Goal: Task Accomplishment & Management: Use online tool/utility

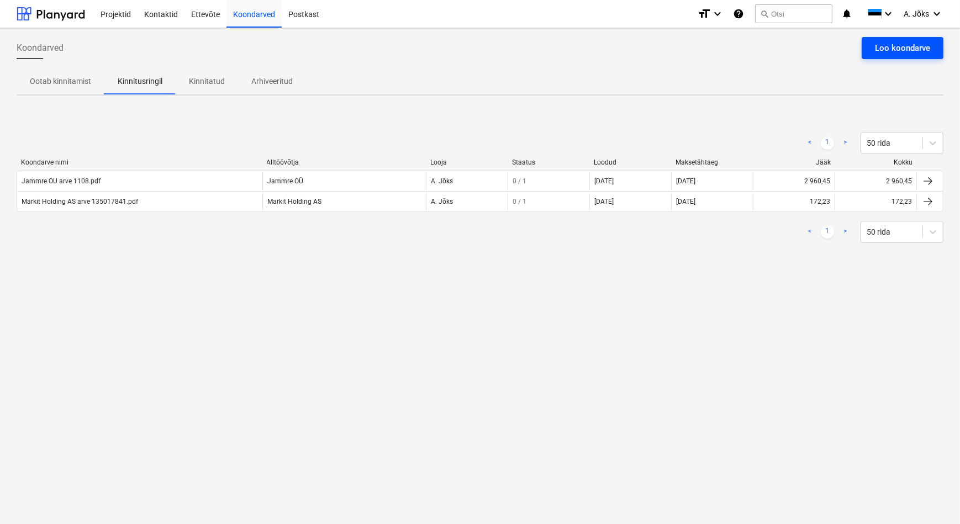
click at [889, 46] on div "Loo koondarve" at bounding box center [902, 48] width 55 height 14
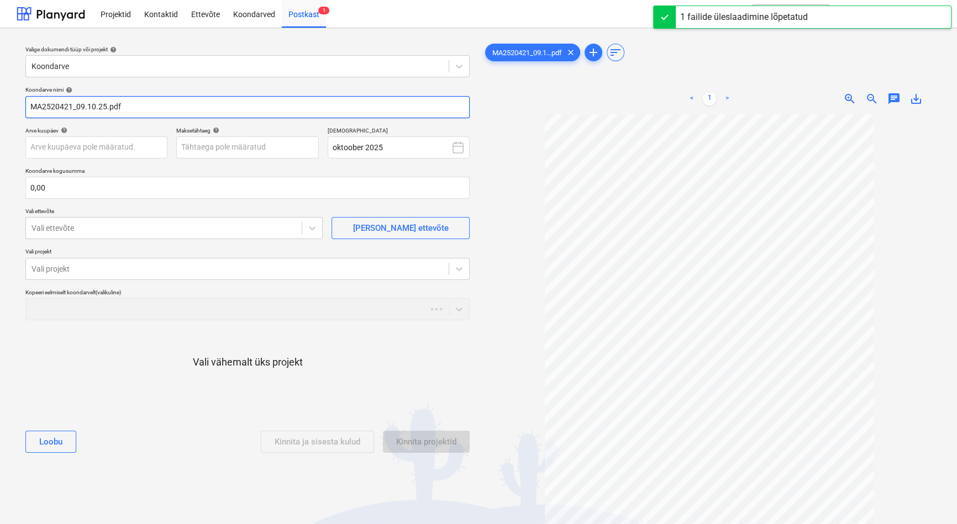
click at [105, 109] on input "MA2520421_09.10.25.pdf" at bounding box center [247, 107] width 444 height 22
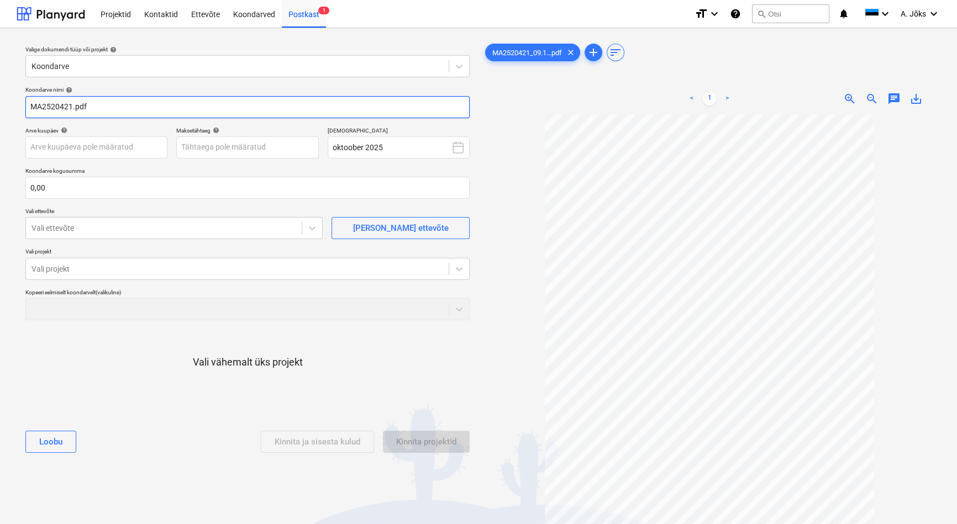
click at [29, 106] on input "MA2520421.pdf" at bounding box center [247, 107] width 444 height 22
paste input "Lincona Konsult AS"
type input "Lincona Konsult AS arve MA2520421.pdf"
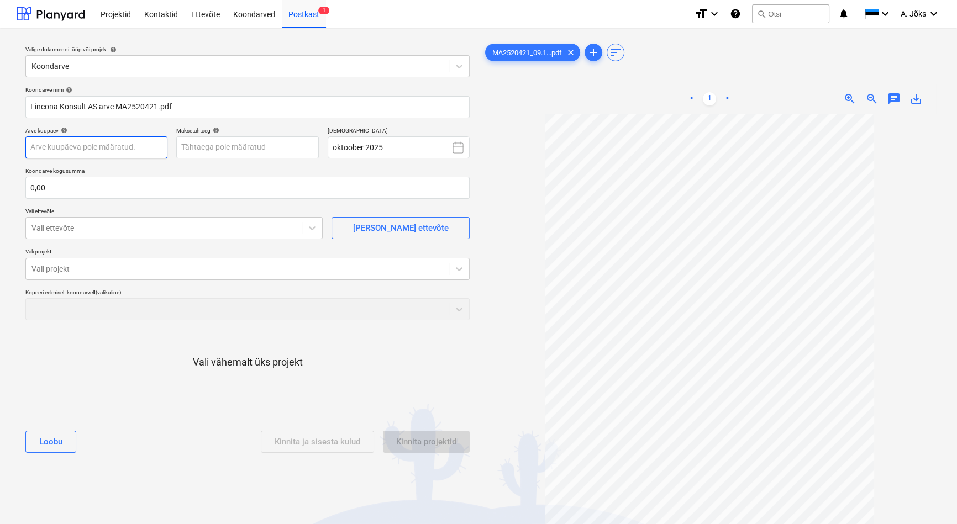
click at [140, 145] on body "Projektid Kontaktid Ettevõte Koondarved Postkast 1 format_size keyboard_arrow_d…" at bounding box center [478, 262] width 957 height 524
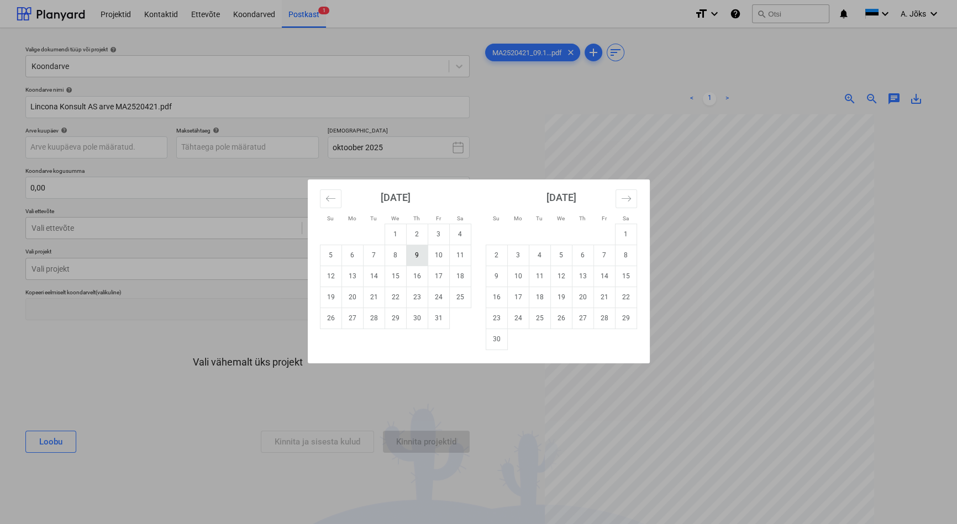
click at [424, 257] on td "9" at bounding box center [417, 255] width 22 height 21
type input "[DATE]"
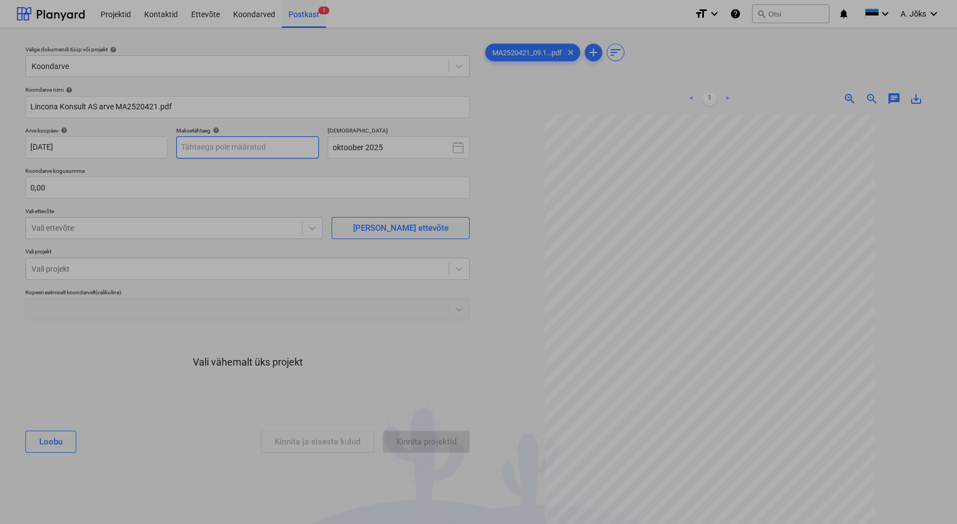
click at [269, 152] on body "Projektid Kontaktid Ettevõte Koondarved Postkast 1 format_size keyboard_arrow_d…" at bounding box center [478, 262] width 957 height 524
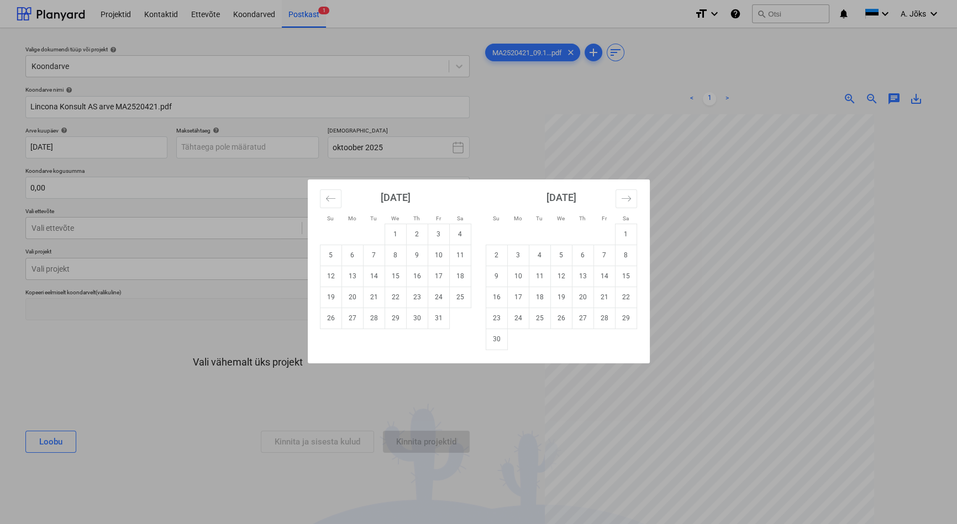
click at [422, 321] on td "30" at bounding box center [417, 318] width 22 height 21
type input "[DATE]"
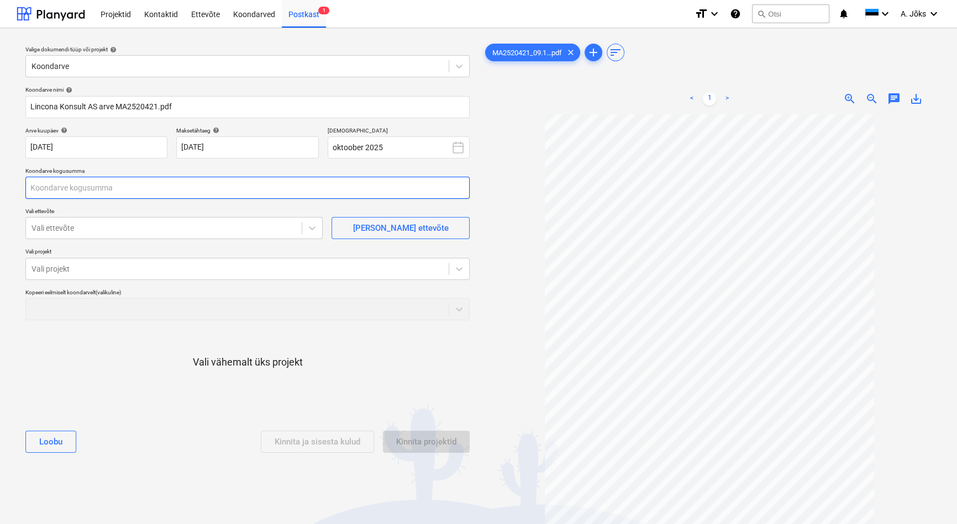
click at [151, 195] on input "text" at bounding box center [247, 188] width 444 height 22
type input "0,00"
click at [56, 190] on input "text" at bounding box center [247, 188] width 444 height 22
type input "490,64"
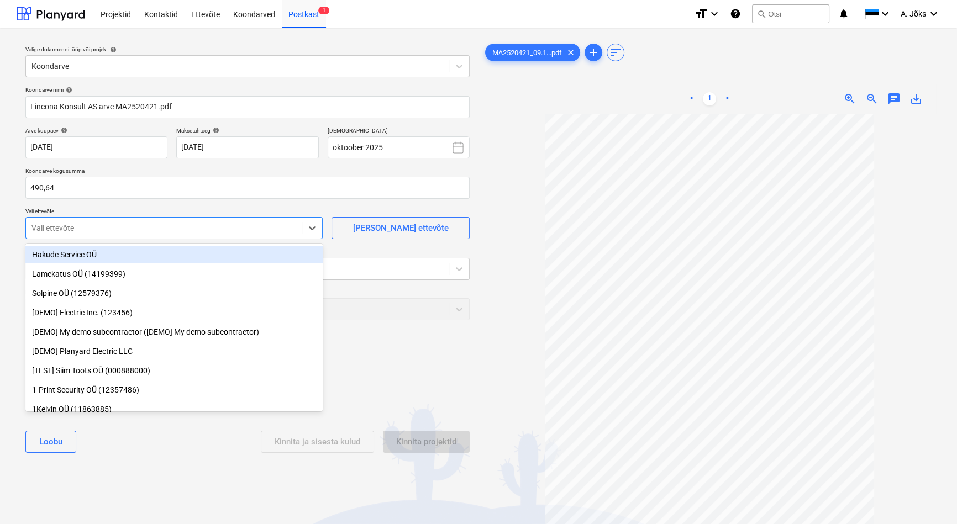
click at [63, 230] on div at bounding box center [163, 228] width 265 height 11
type input "linc"
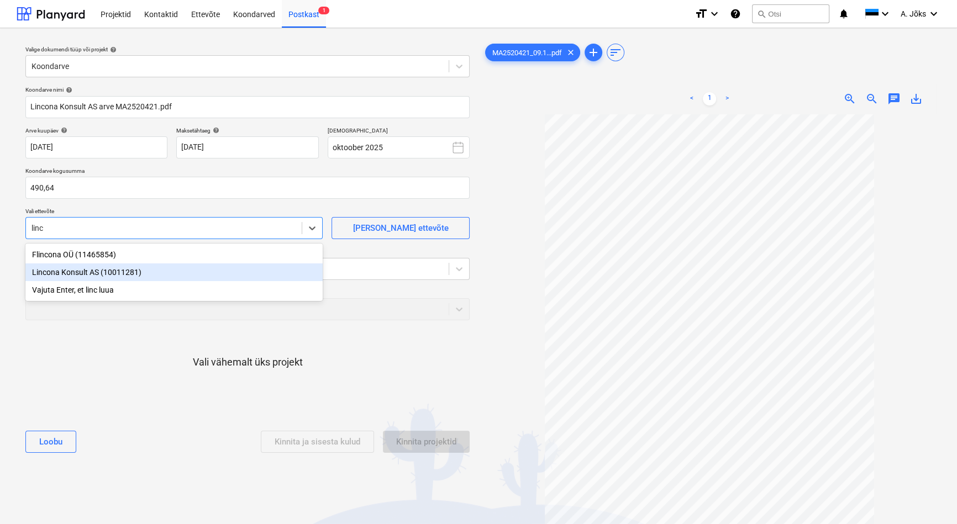
click at [74, 270] on div "Lincona Konsult AS (10011281)" at bounding box center [173, 273] width 297 height 18
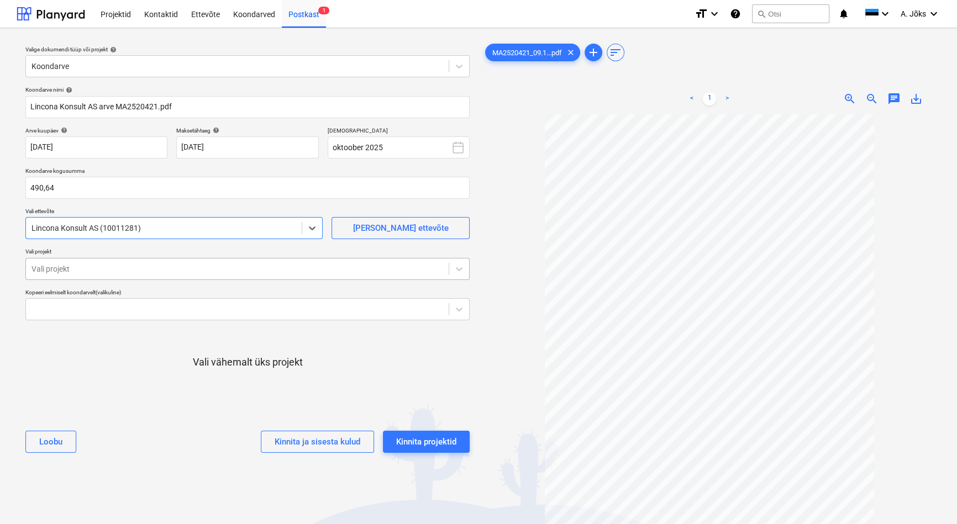
click at [81, 274] on div at bounding box center [237, 269] width 412 height 11
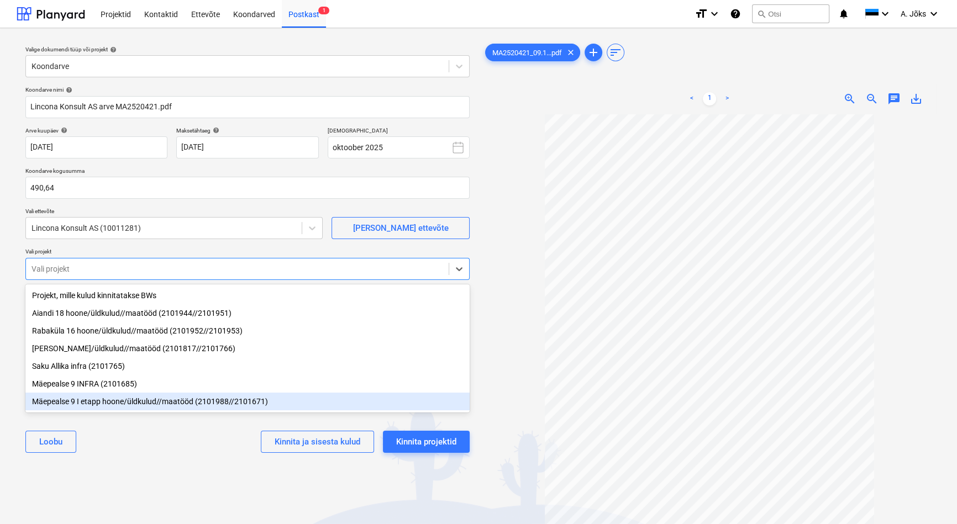
click at [102, 403] on div "Mäepealse 9 I etapp hoone/üldkulud//maatööd (2101988//2101671)" at bounding box center [247, 402] width 444 height 18
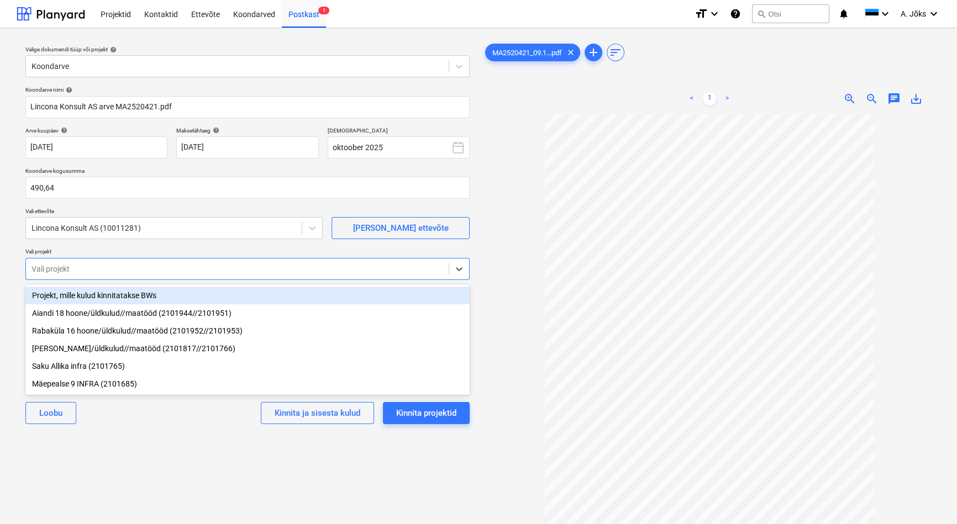
click at [144, 469] on div "Valige dokumendi tüüp või projekt help Koondarve Koondarve nimi help Lincona Ko…" at bounding box center [248, 324] width 462 height 575
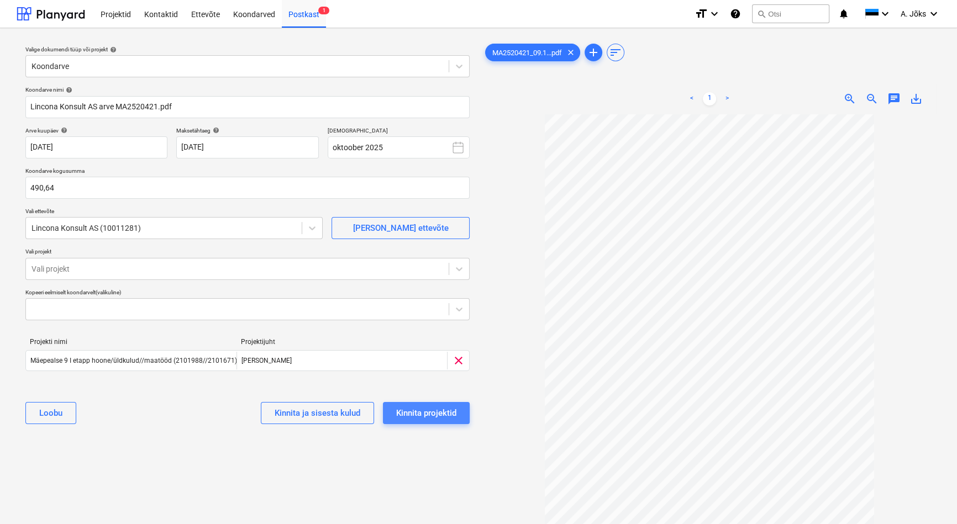
click at [413, 409] on div "Kinnita projektid" at bounding box center [426, 413] width 60 height 14
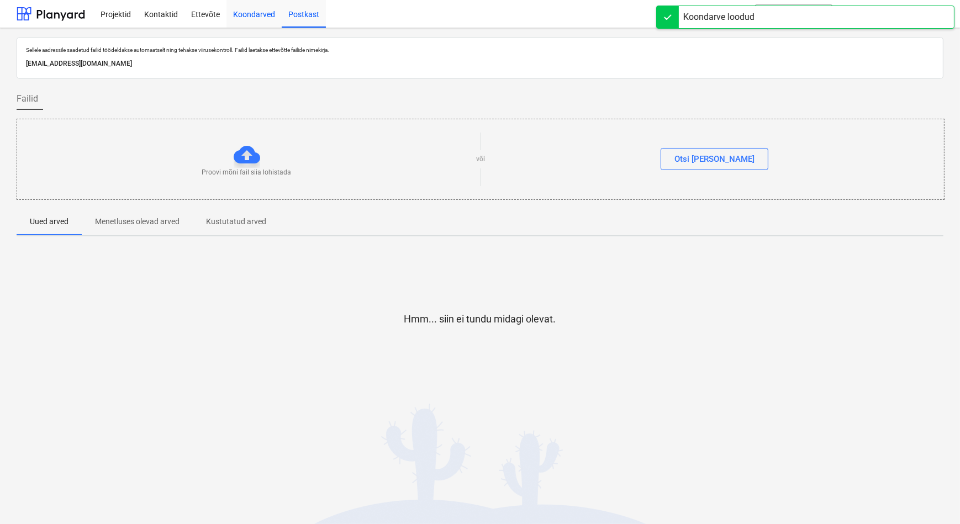
click at [255, 11] on div "Koondarved" at bounding box center [254, 13] width 55 height 28
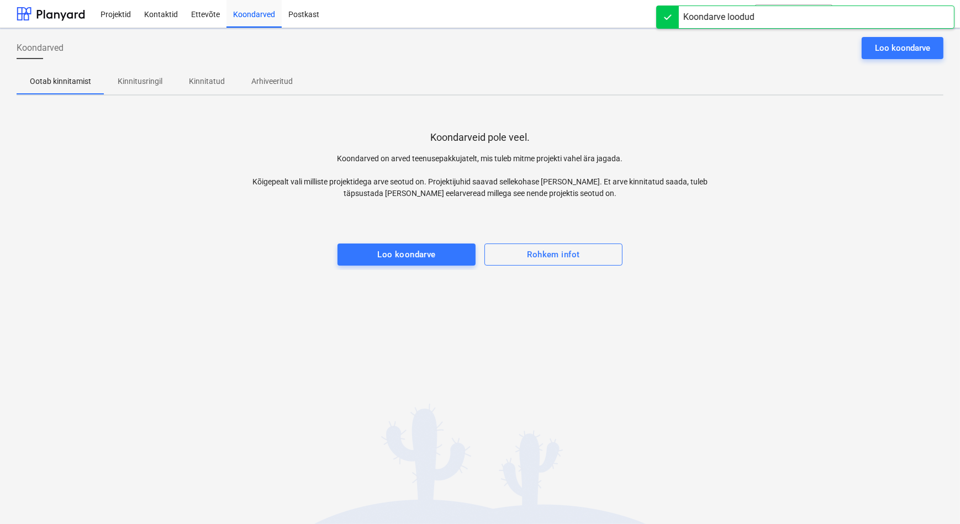
click at [189, 259] on div "Koondarveid pole veel. Koondarved on arved teenusepakkujatelt, mis tuleb mitme …" at bounding box center [480, 187] width 927 height 166
click at [133, 83] on p "Kinnitusringil" at bounding box center [140, 82] width 45 height 12
